Goal: Complete application form

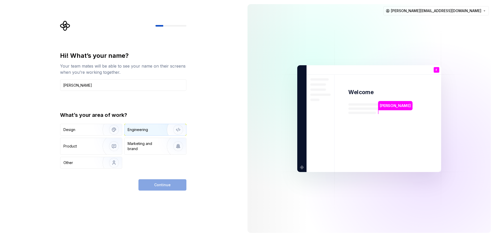
type input "Filip Smolik"
click at [143, 131] on div "Engineering" at bounding box center [138, 129] width 20 height 5
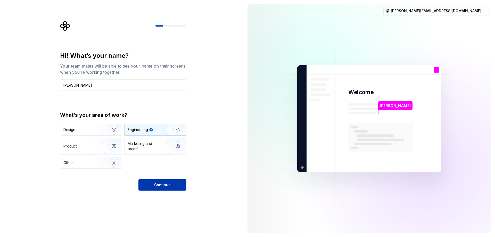
click at [168, 187] on span "Continue" at bounding box center [162, 184] width 17 height 5
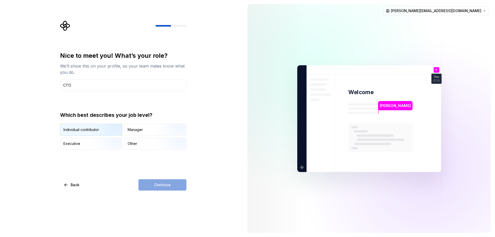
type input "CTO"
click at [87, 132] on div "Individual contributor" at bounding box center [91, 129] width 62 height 11
click at [160, 187] on span "Continue" at bounding box center [162, 184] width 17 height 5
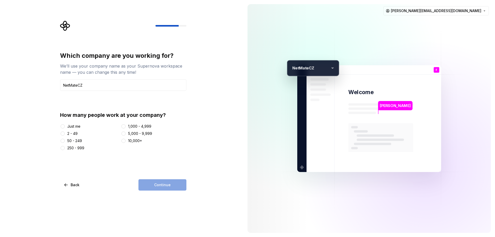
type input "NetMateCZ"
click at [65, 131] on div at bounding box center [62, 133] width 5 height 5
click at [62, 134] on button "2 - 49" at bounding box center [63, 134] width 4 height 4
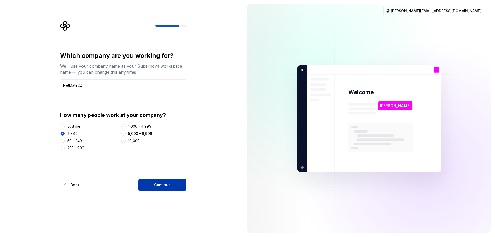
click at [154, 183] on button "Continue" at bounding box center [163, 184] width 48 height 11
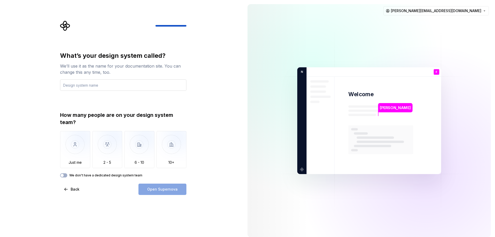
click at [74, 84] on input "text" at bounding box center [123, 84] width 126 height 11
click at [72, 145] on img "button" at bounding box center [75, 148] width 30 height 35
click at [64, 174] on button "We don't have a dedicated design system team" at bounding box center [63, 175] width 7 height 4
click at [64, 175] on span "button" at bounding box center [65, 175] width 3 height 3
click at [64, 175] on icon "button" at bounding box center [62, 175] width 4 height 3
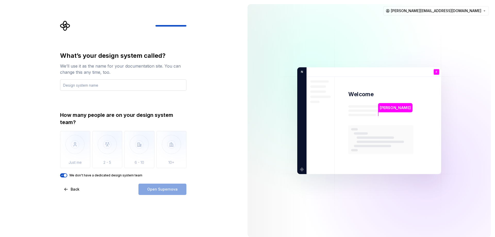
click at [87, 86] on input "text" at bounding box center [123, 84] width 126 height 11
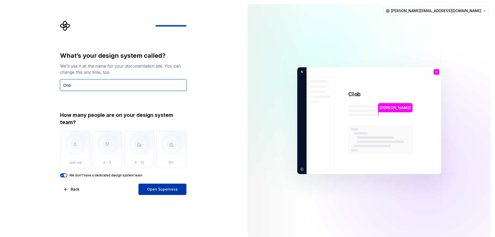
type input "Clob"
click at [155, 189] on span "Open Supernova" at bounding box center [162, 189] width 30 height 5
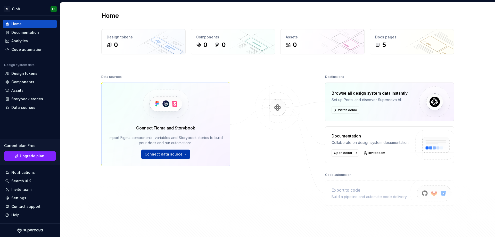
click at [182, 156] on button "Connect data source" at bounding box center [165, 154] width 49 height 9
